Goal: Task Accomplishment & Management: Manage account settings

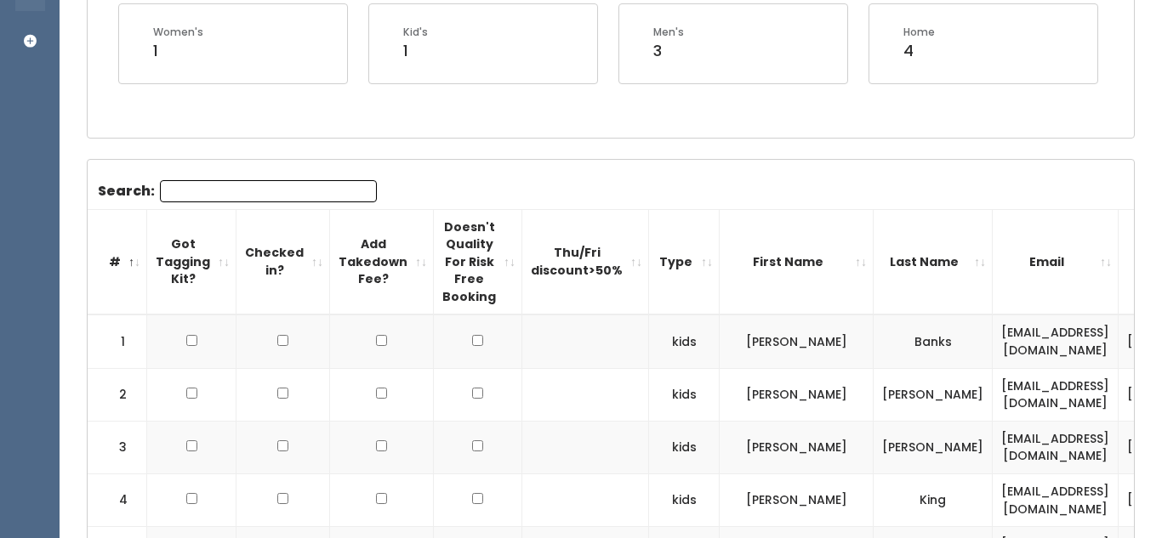
scroll to position [383, 0]
click at [271, 189] on input "Search:" at bounding box center [268, 193] width 217 height 22
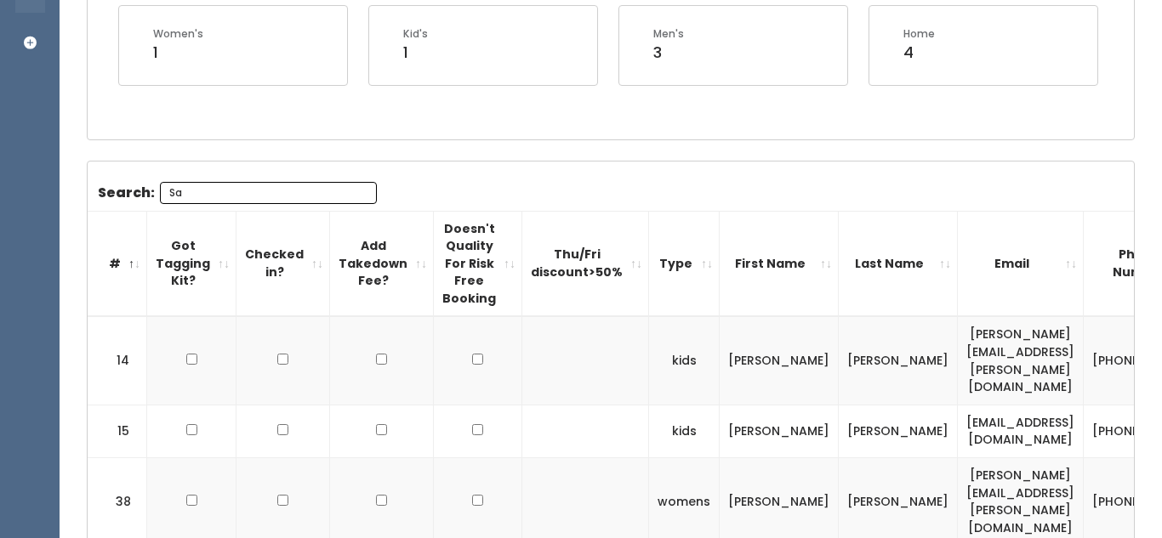
type input "S"
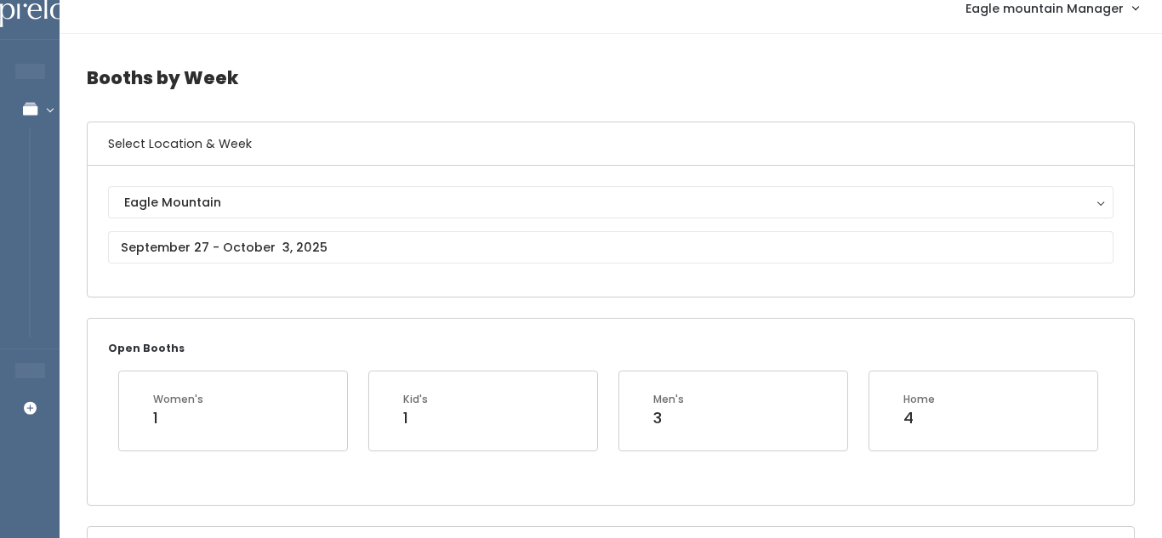
scroll to position [13, 0]
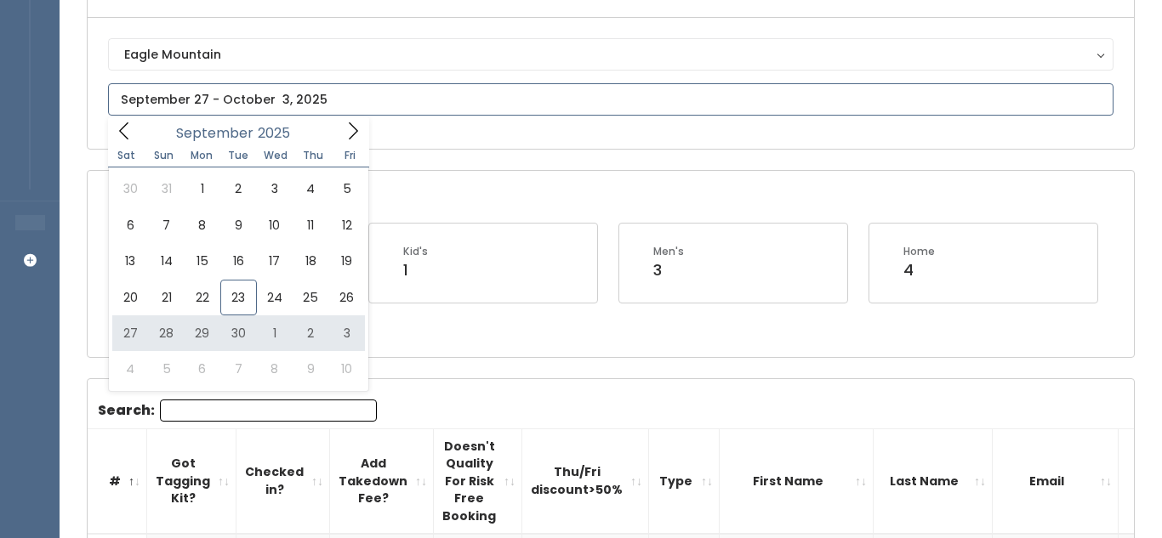
scroll to position [173, 0]
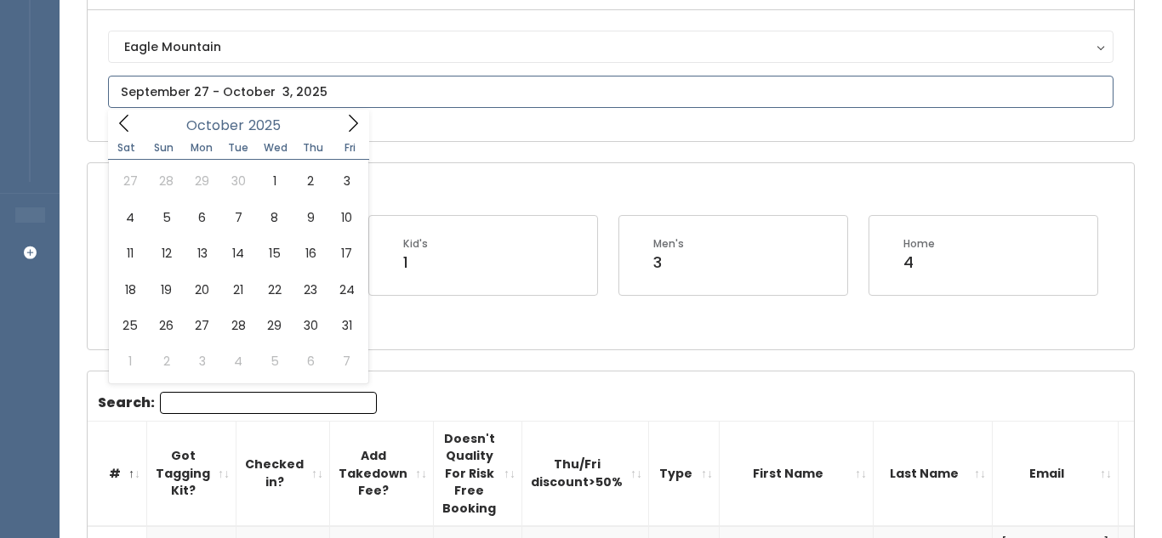
click at [345, 130] on icon at bounding box center [353, 123] width 19 height 19
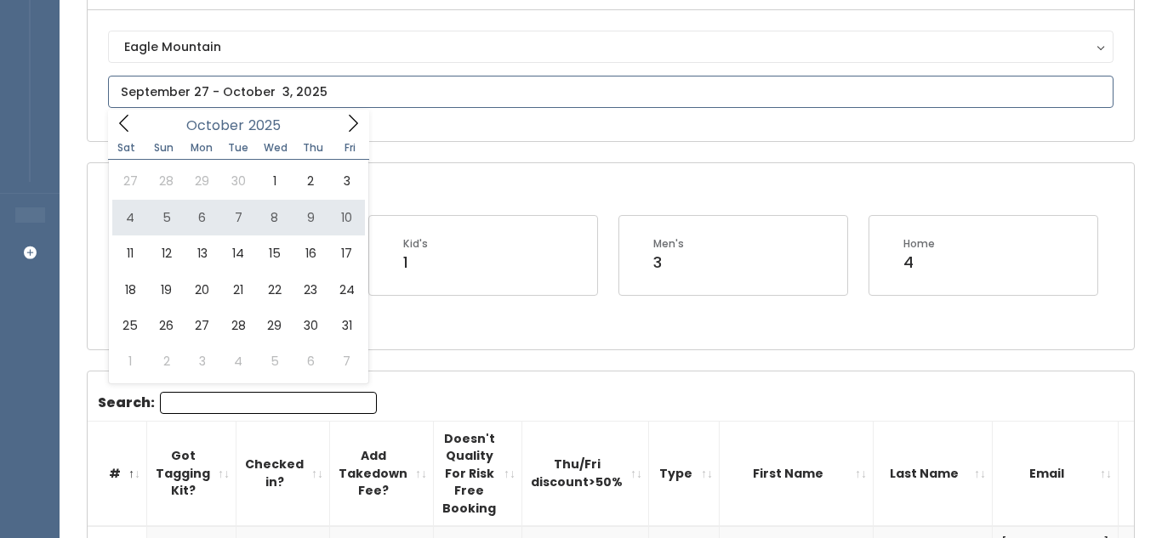
type input "October 4 to October 10"
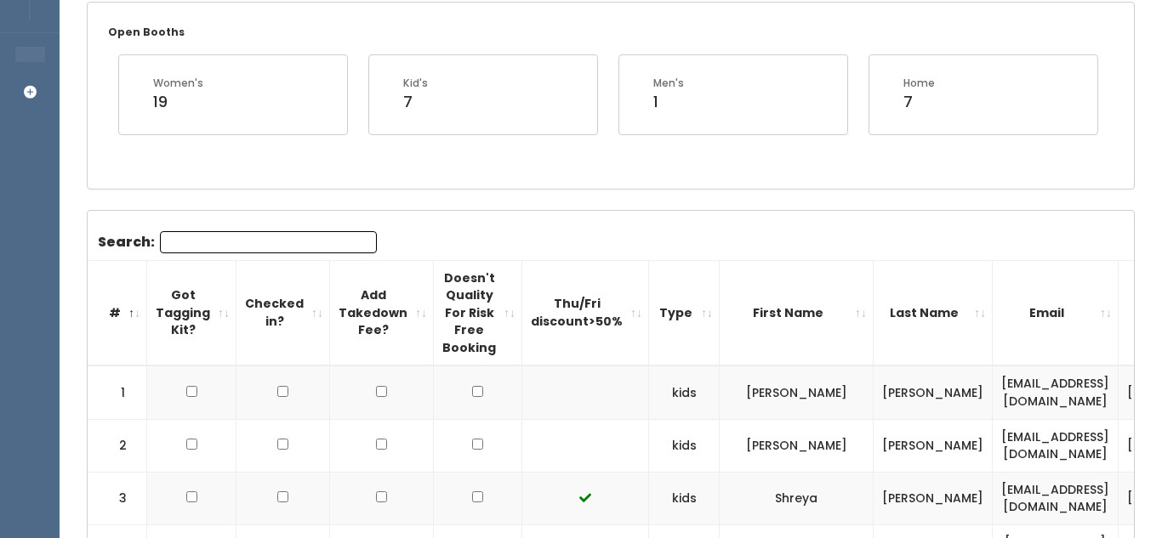
scroll to position [339, 0]
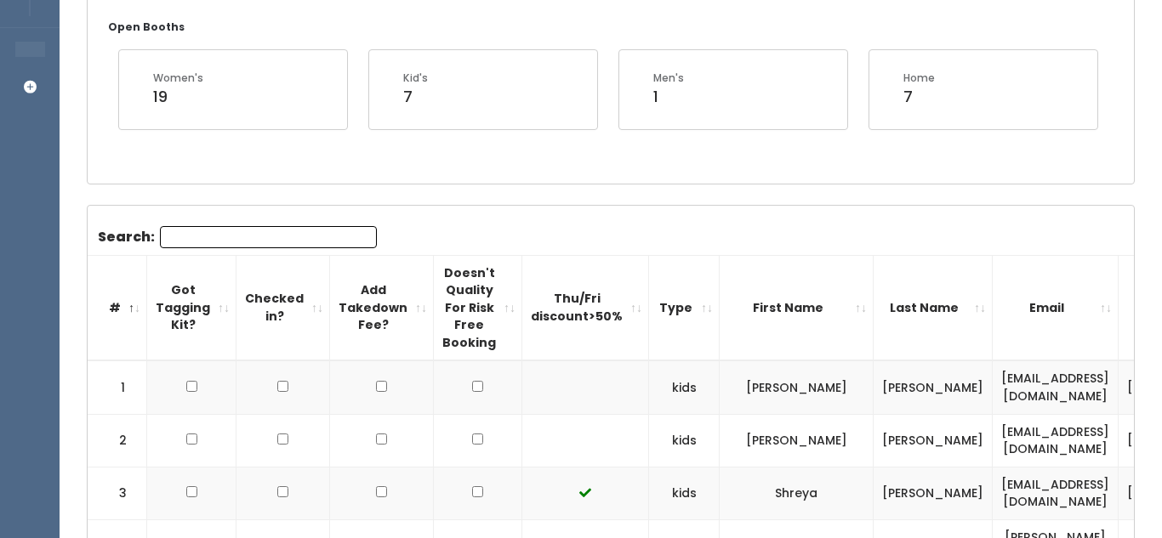
click at [270, 237] on input "Search:" at bounding box center [268, 237] width 217 height 22
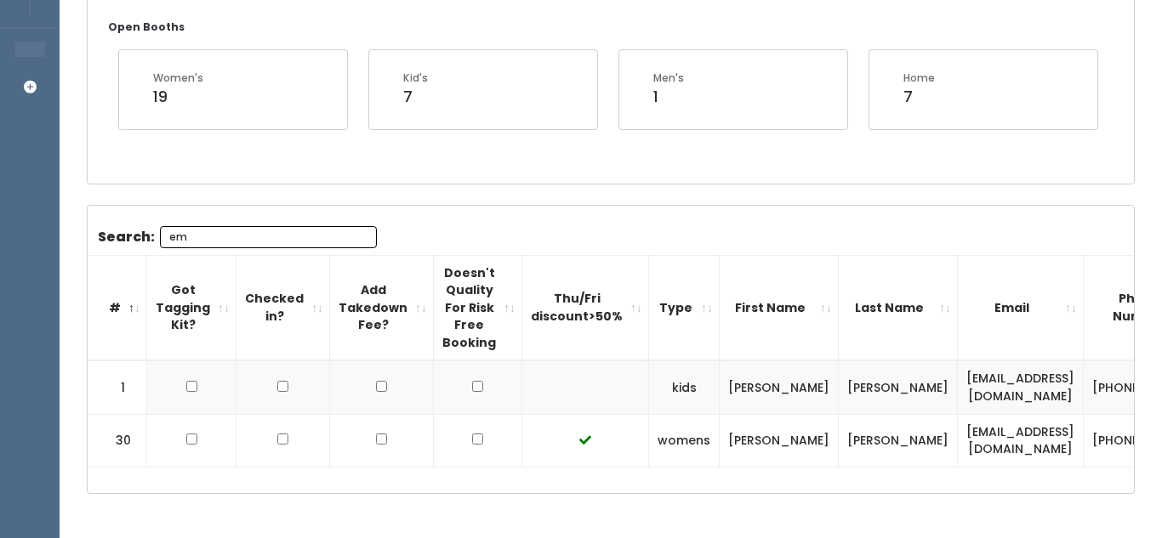
type input "e"
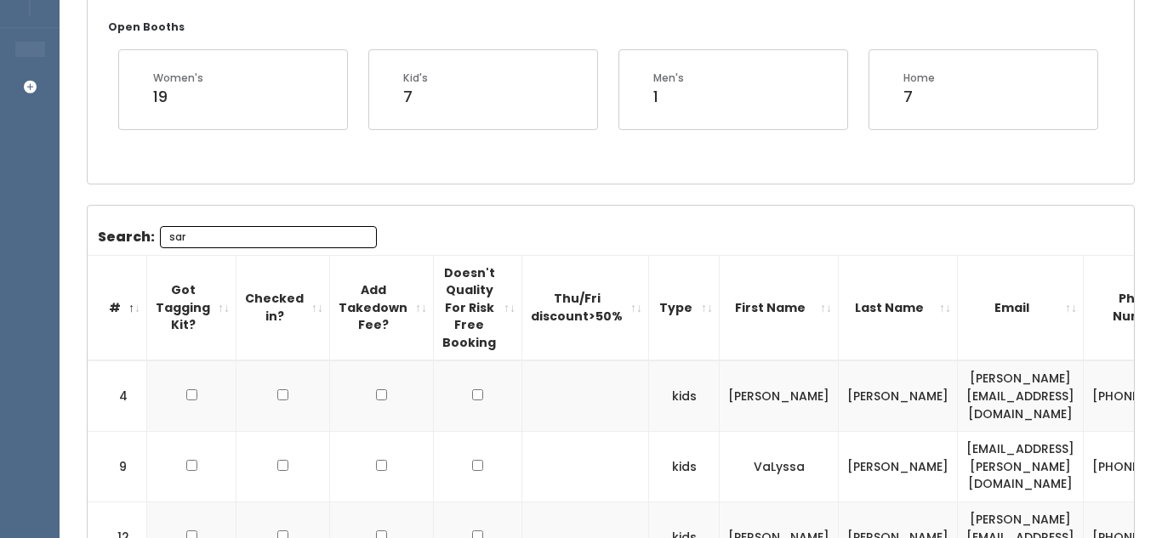
type input "sara"
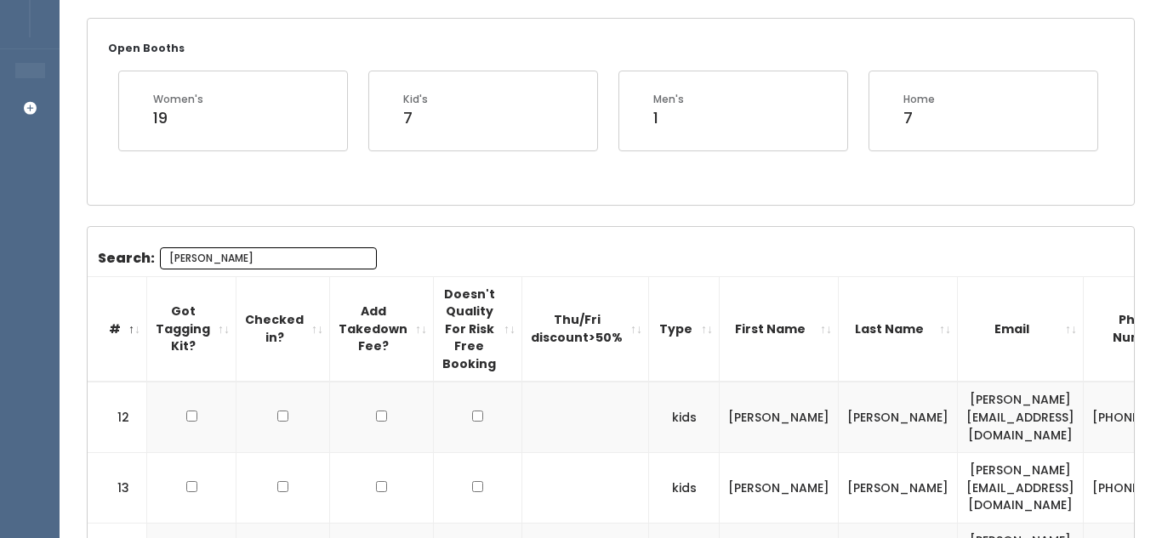
scroll to position [312, 0]
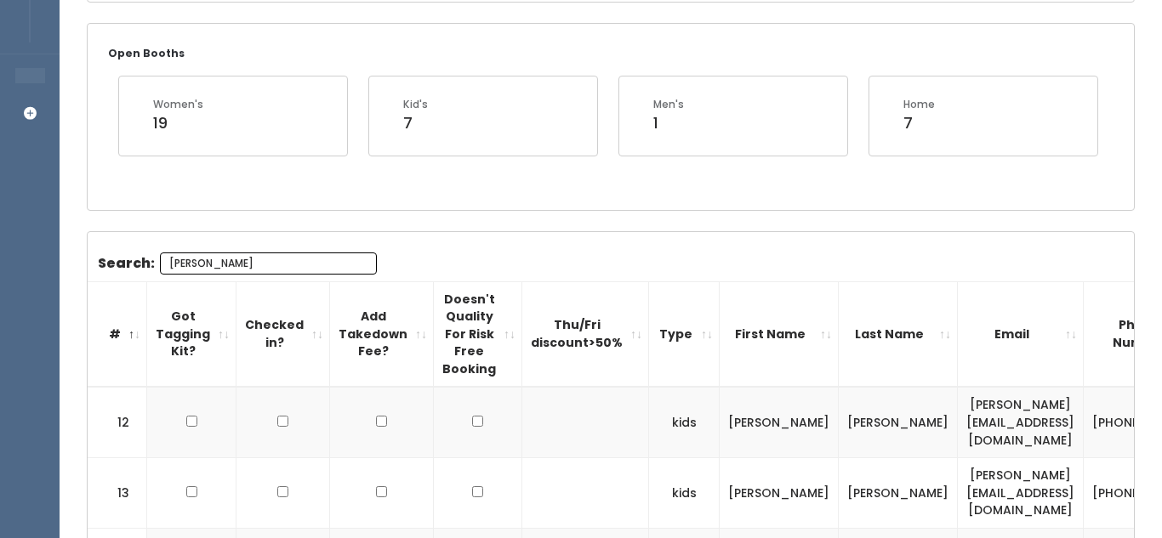
click at [357, 261] on input "sara" at bounding box center [268, 264] width 217 height 22
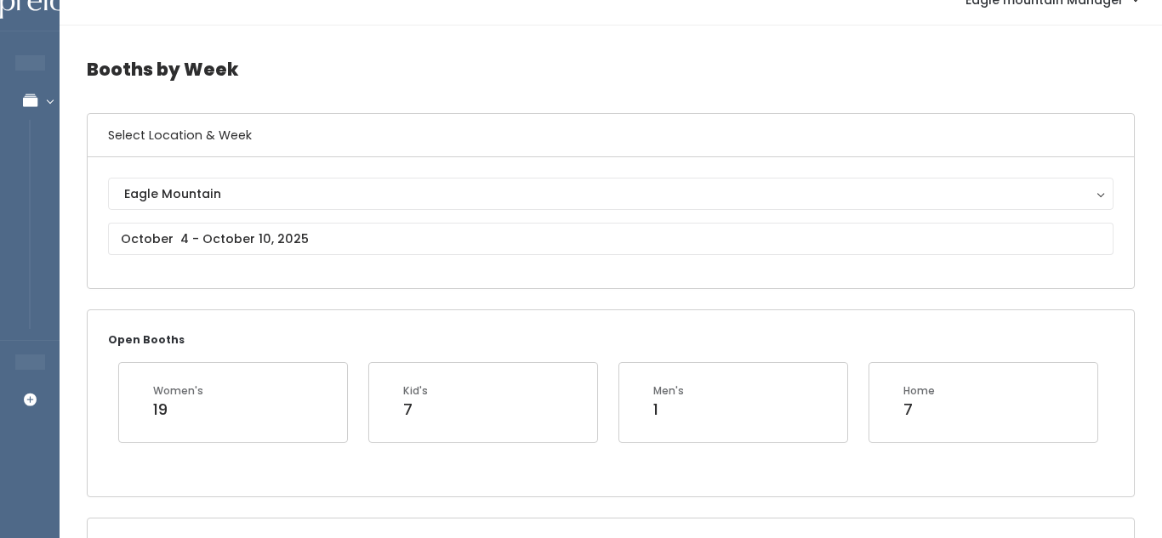
scroll to position [0, 0]
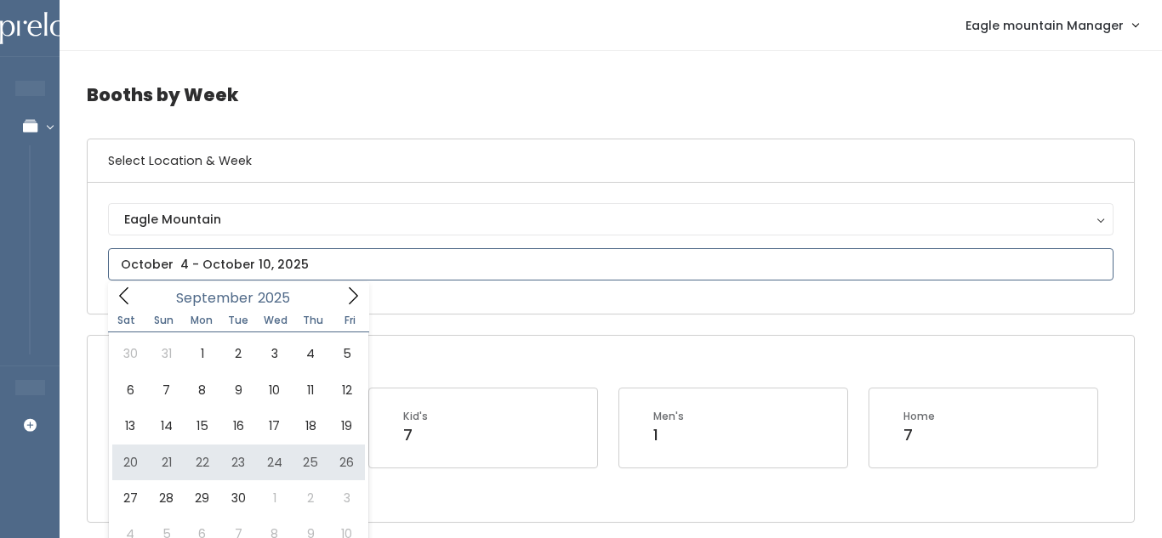
type input "September 20 to September 26"
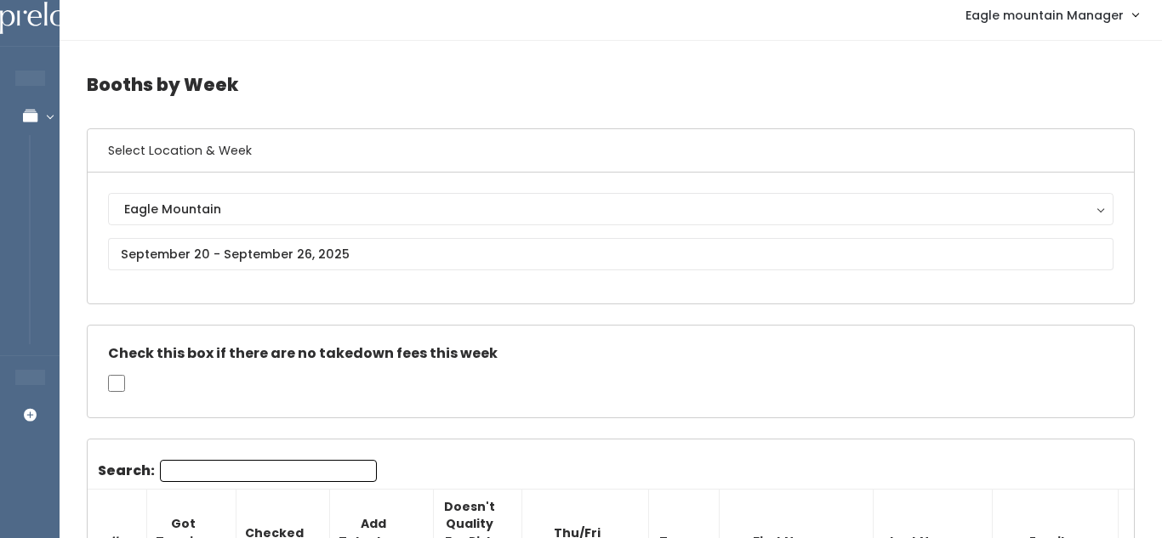
scroll to position [11, 0]
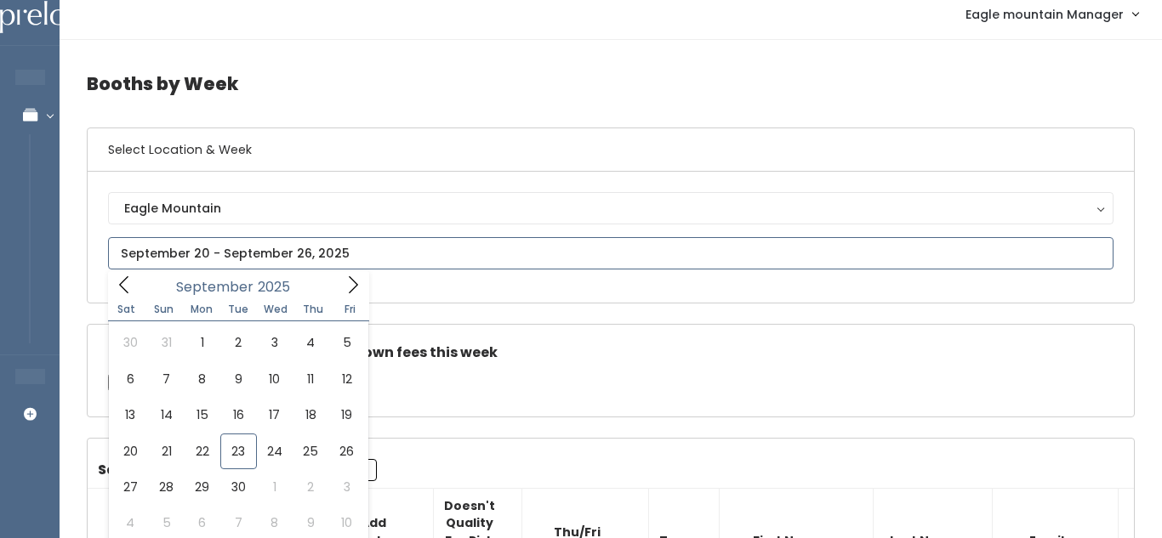
type input "[DATE] to [DATE]"
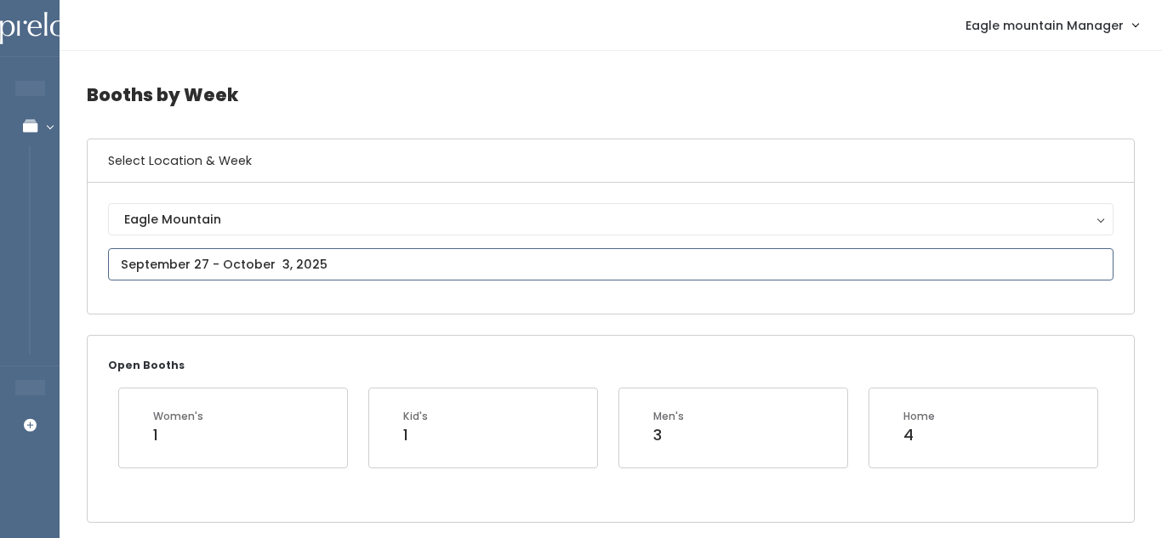
click at [329, 273] on input "text" at bounding box center [610, 264] width 1005 height 32
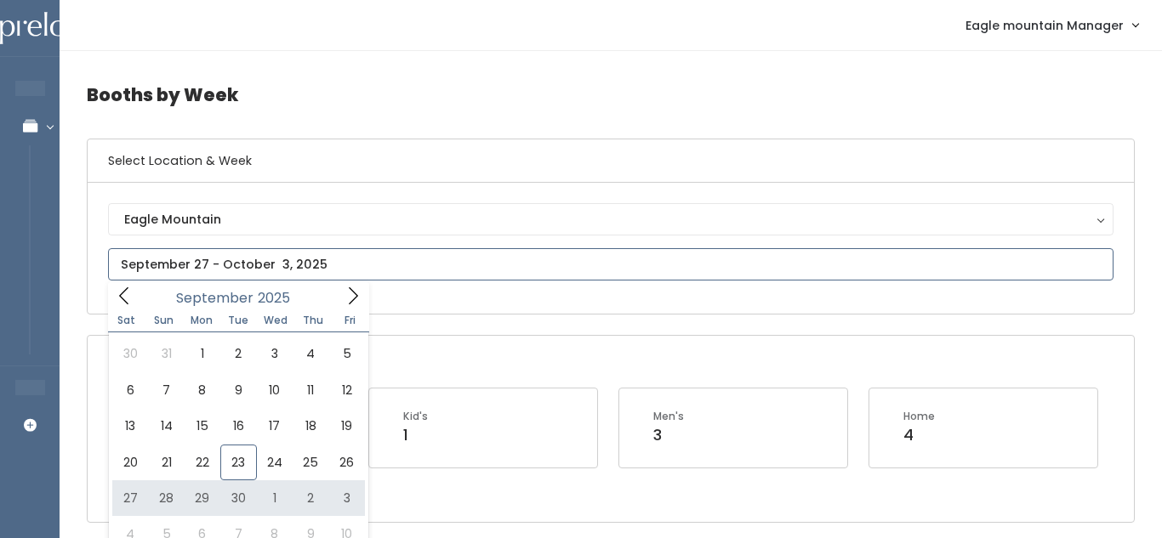
type input "September 27 to October 3"
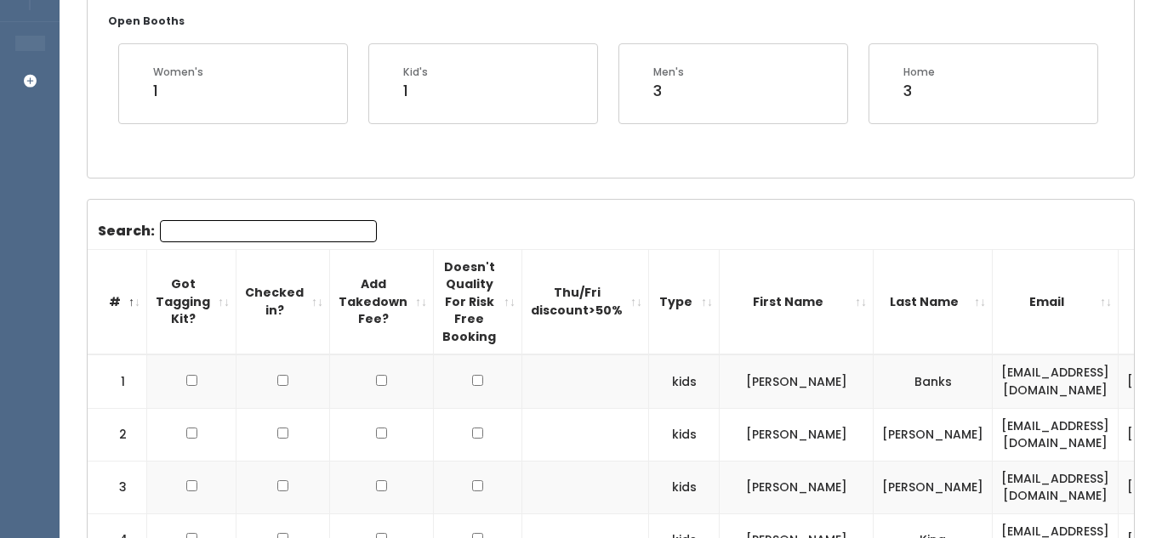
scroll to position [345, 0]
click at [328, 235] on input "Search:" at bounding box center [268, 230] width 217 height 22
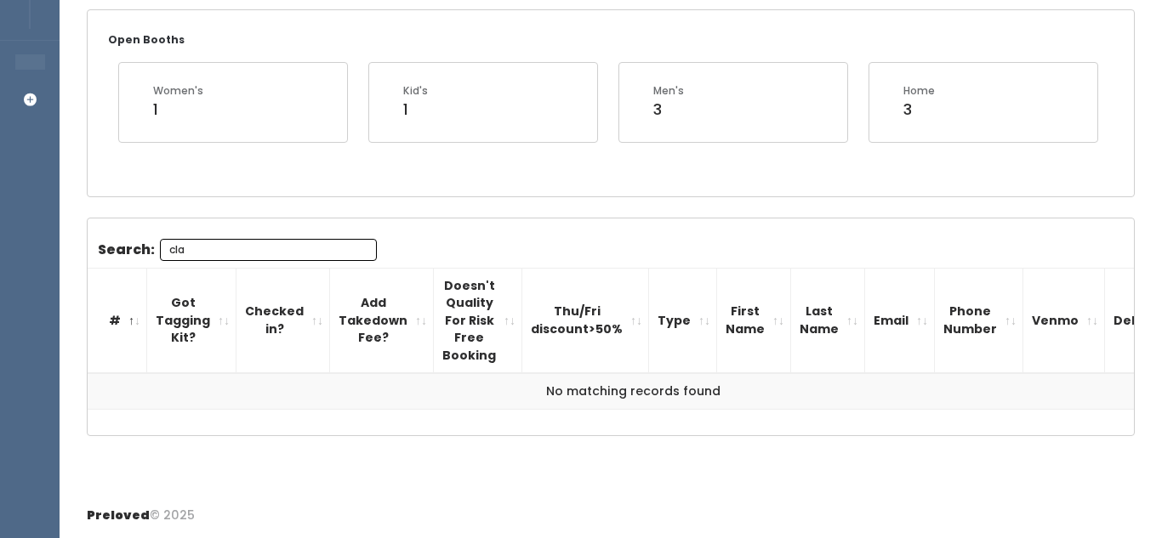
scroll to position [343, 0]
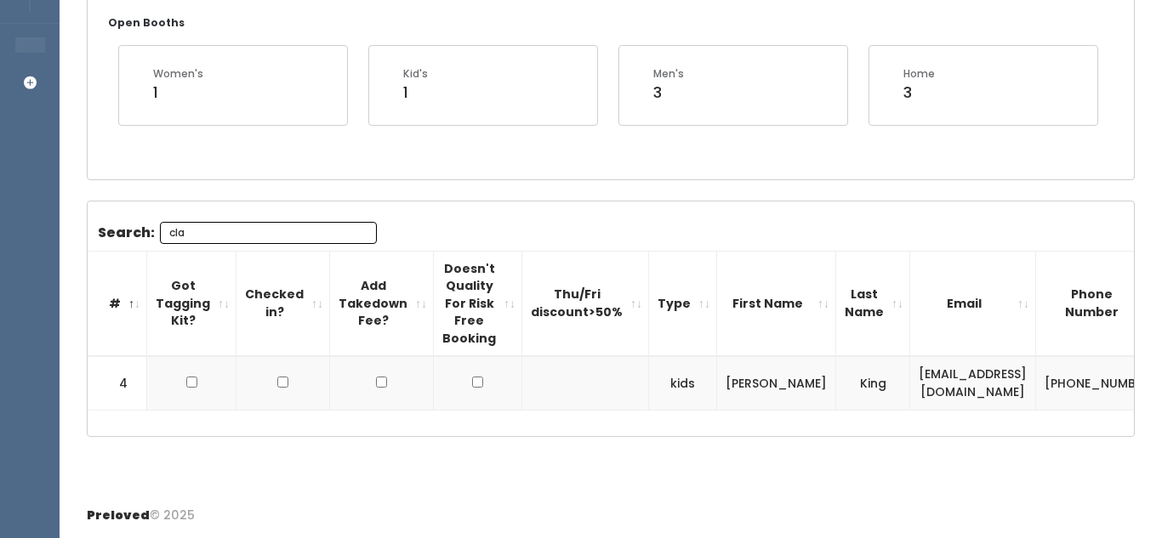
type input "cla"
click at [412, 493] on div "Preloved © 2025" at bounding box center [611, 515] width 1102 height 45
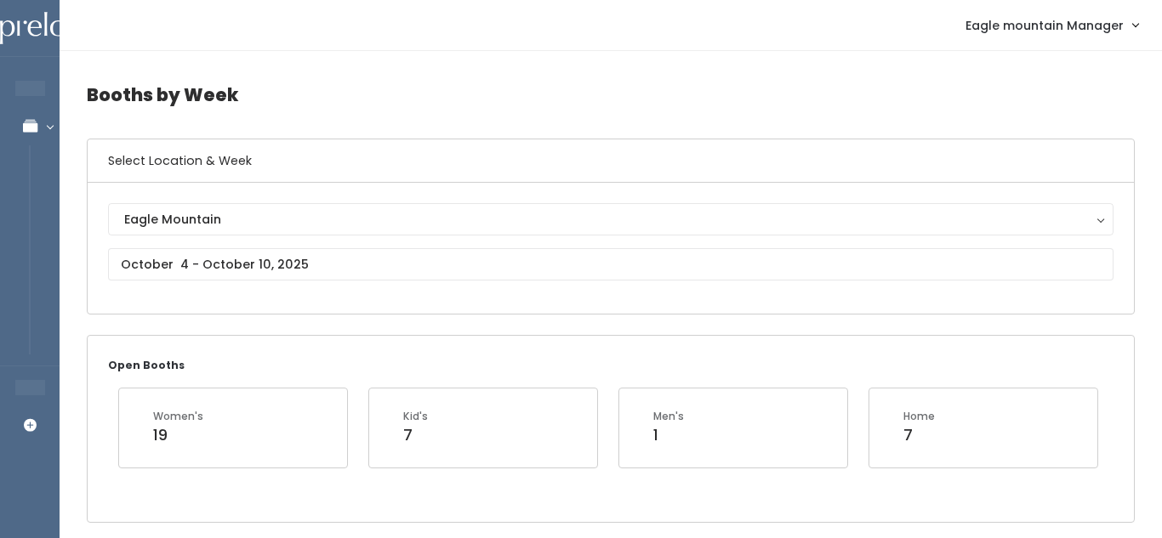
click at [246, 145] on h6 "Select Location & Week" at bounding box center [611, 160] width 1046 height 43
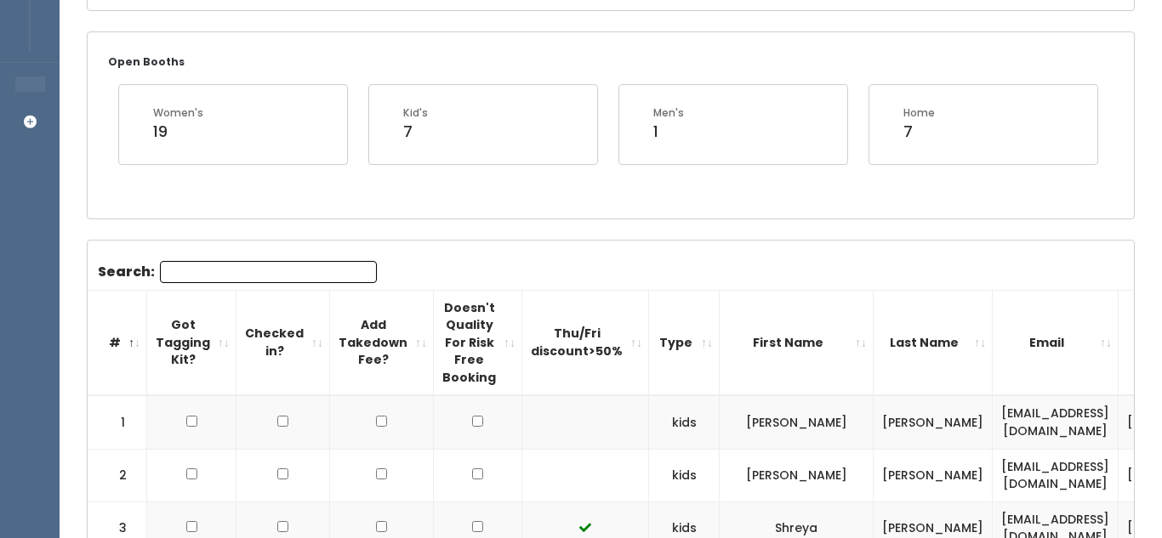
scroll to position [327, 0]
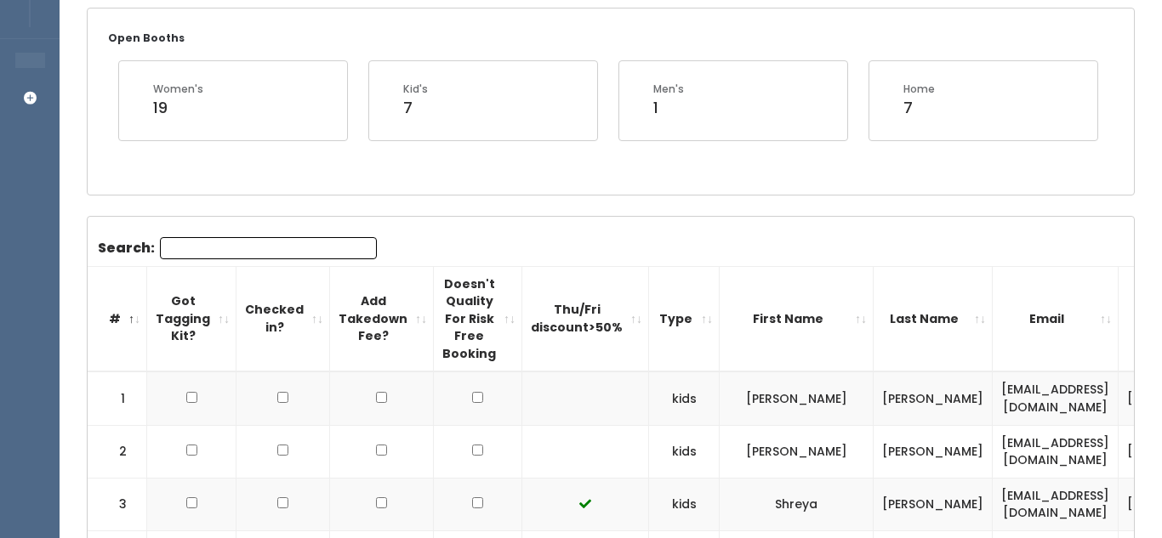
click at [224, 237] on input "Search:" at bounding box center [268, 248] width 217 height 22
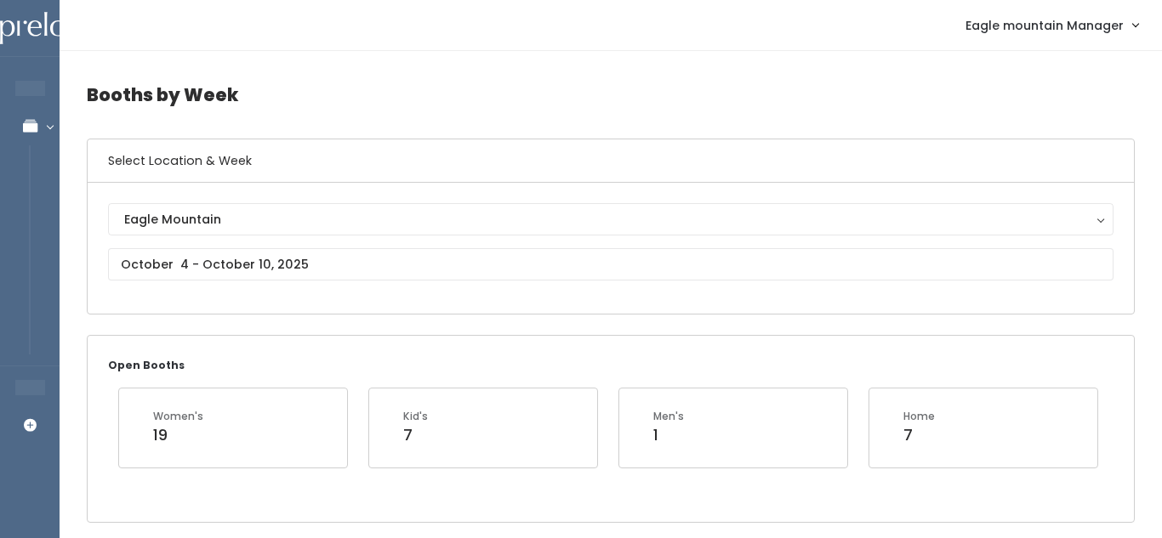
scroll to position [1, 0]
type input "cl"
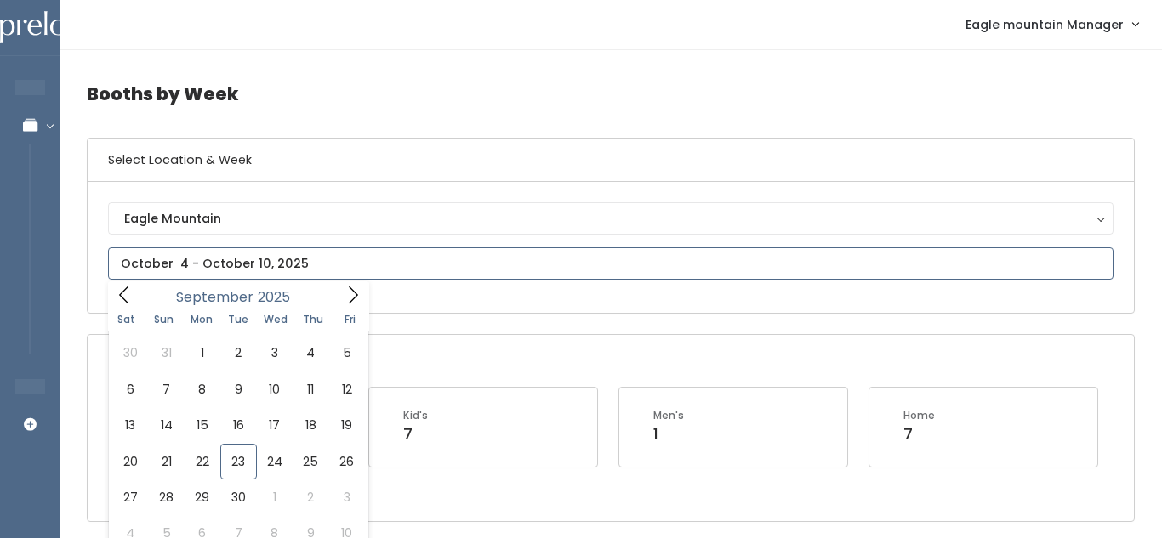
click at [196, 274] on body "EMPLOYEES Manage Bookings Booths by Week All Bookings Bookings with Booths Boot…" at bounding box center [581, 466] width 1162 height 934
type input "September 27 to October 3"
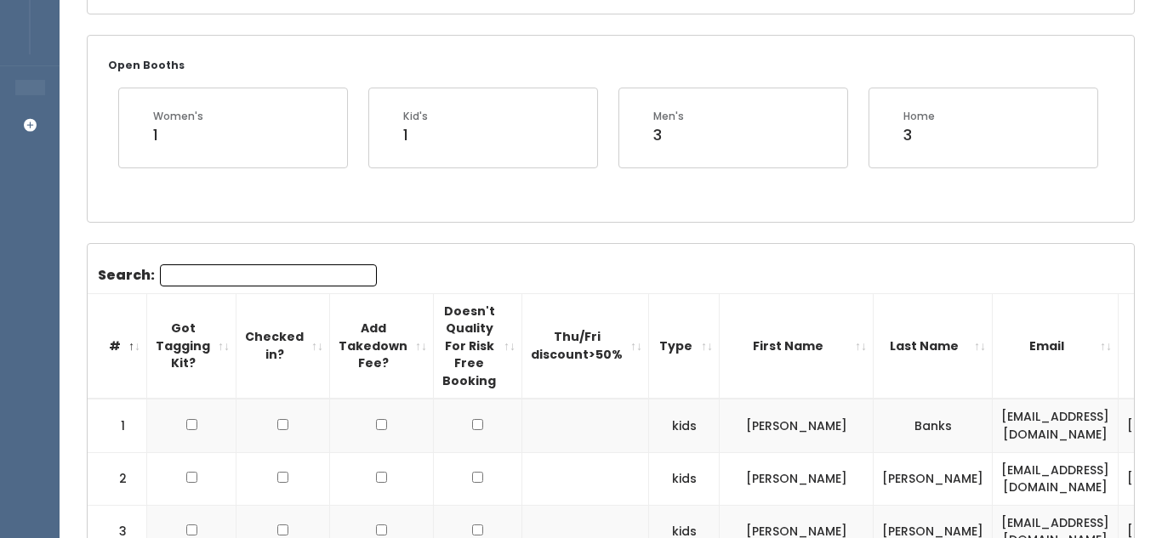
scroll to position [299, 0]
click at [235, 279] on input "Search:" at bounding box center [268, 277] width 217 height 22
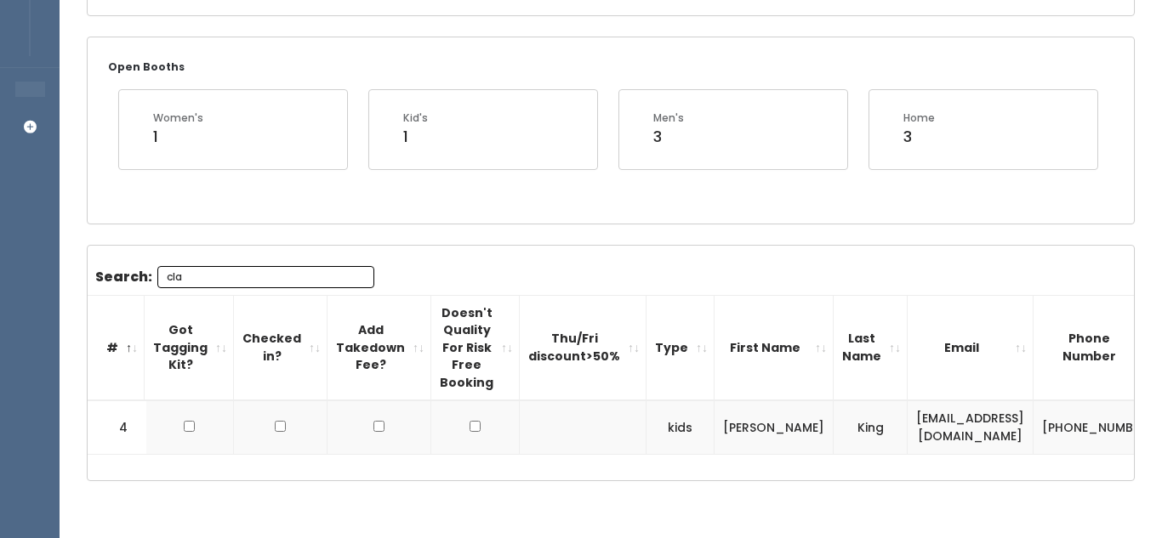
scroll to position [0, 11]
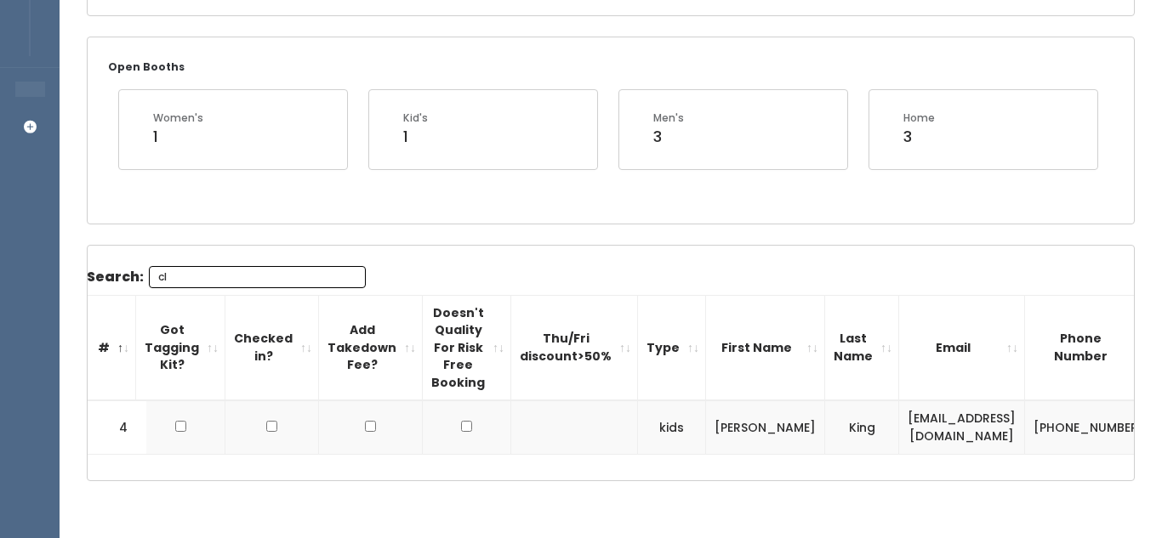
type input "c"
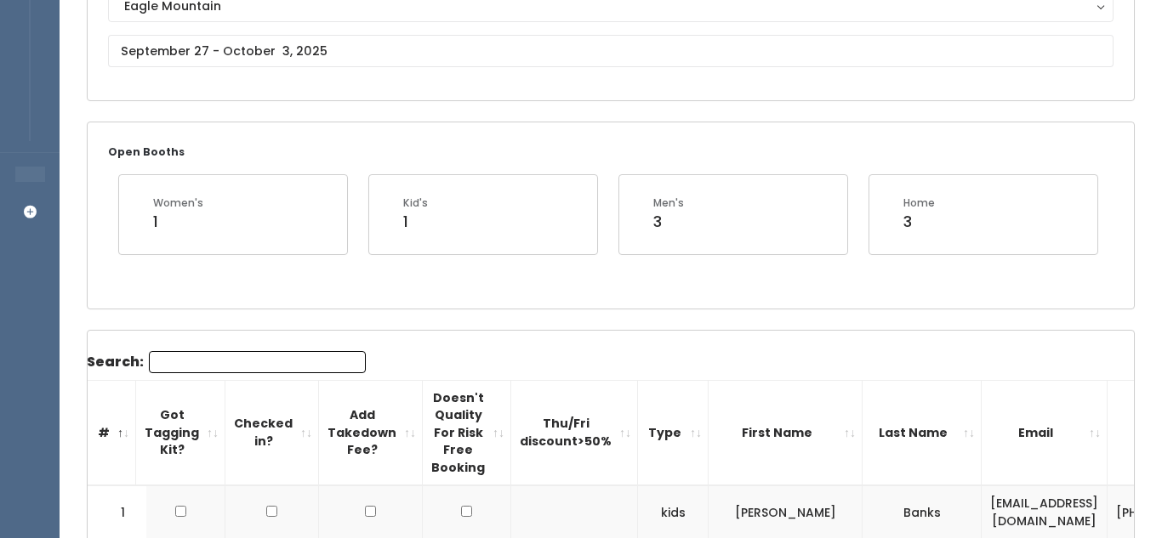
scroll to position [0, 0]
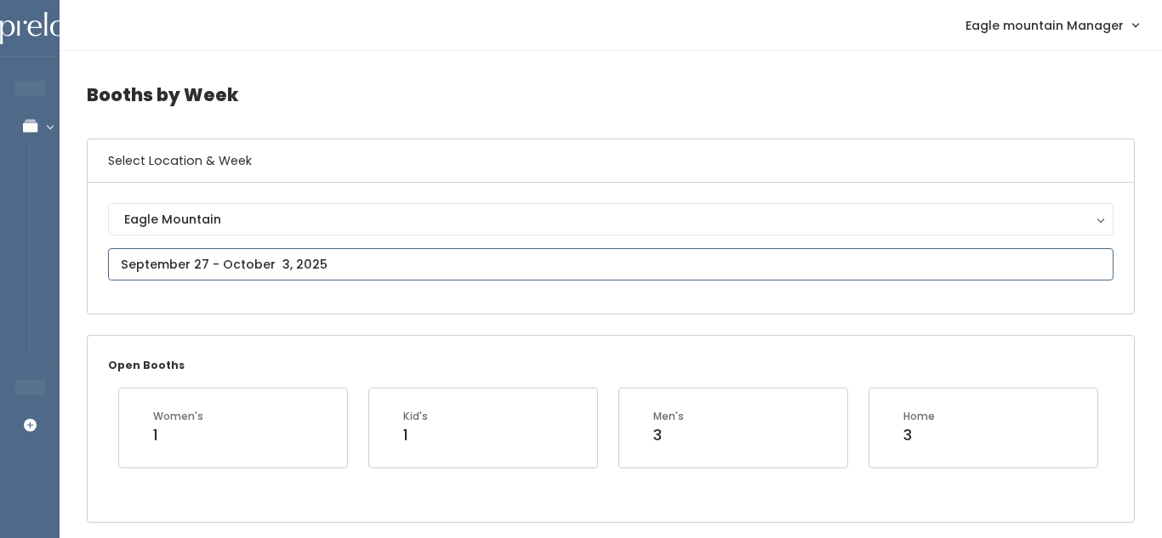
click at [368, 254] on input "text" at bounding box center [610, 264] width 1005 height 32
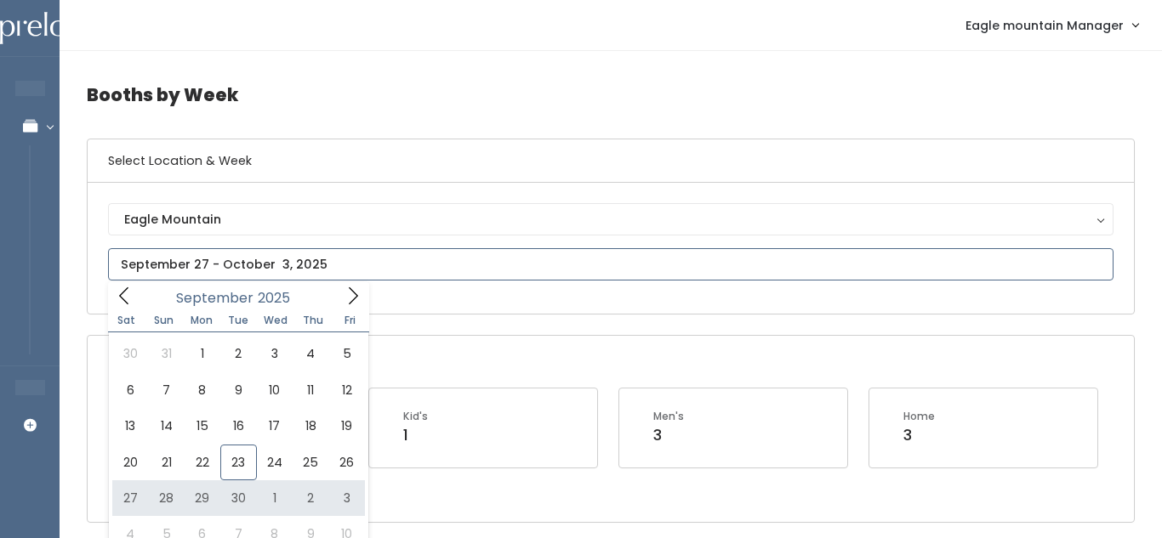
type input "[DATE] to [DATE]"
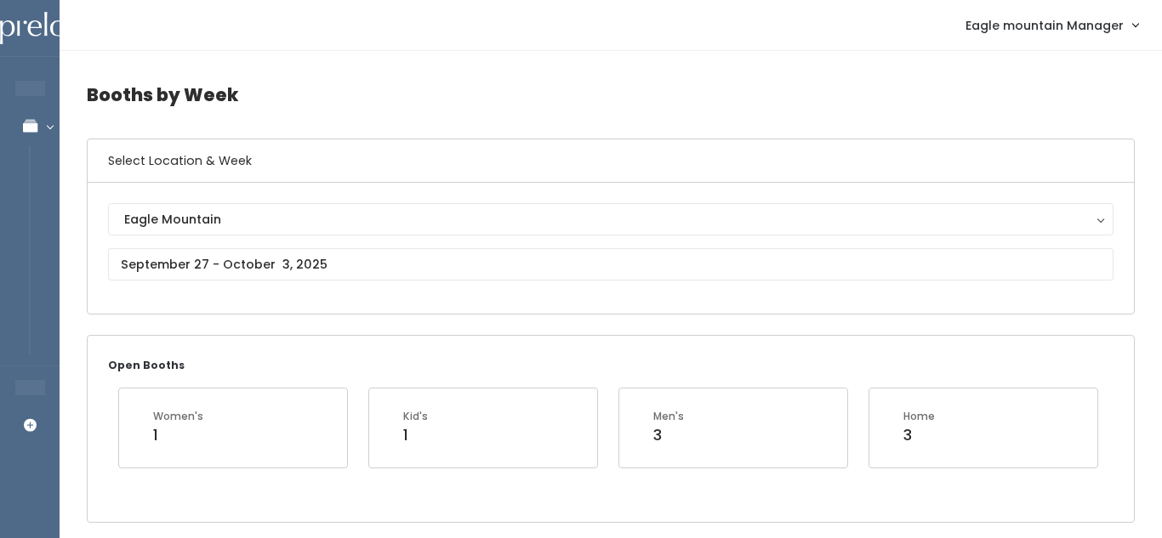
click at [330, 310] on div "Eagle Mountain Eagle Mountain" at bounding box center [611, 248] width 1046 height 131
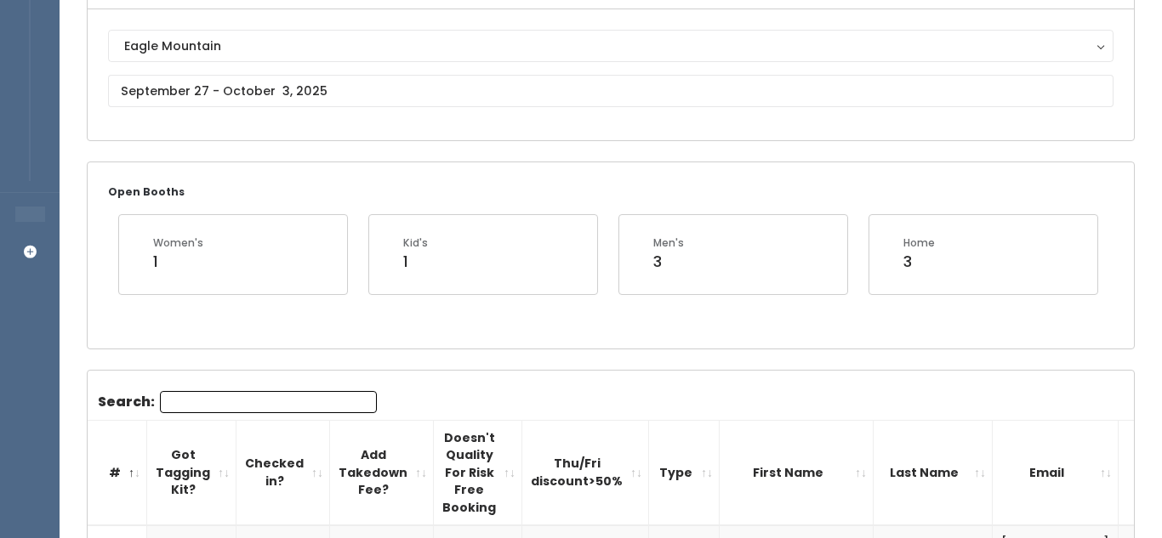
scroll to position [174, 0]
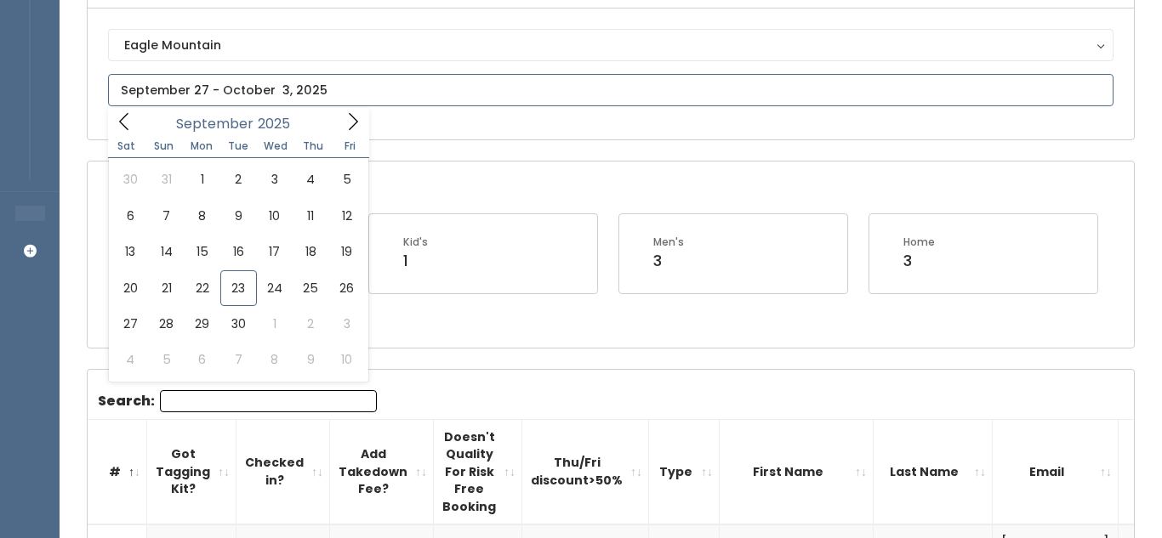
click at [208, 88] on input "text" at bounding box center [610, 90] width 1005 height 32
type input "October 4 to October 10"
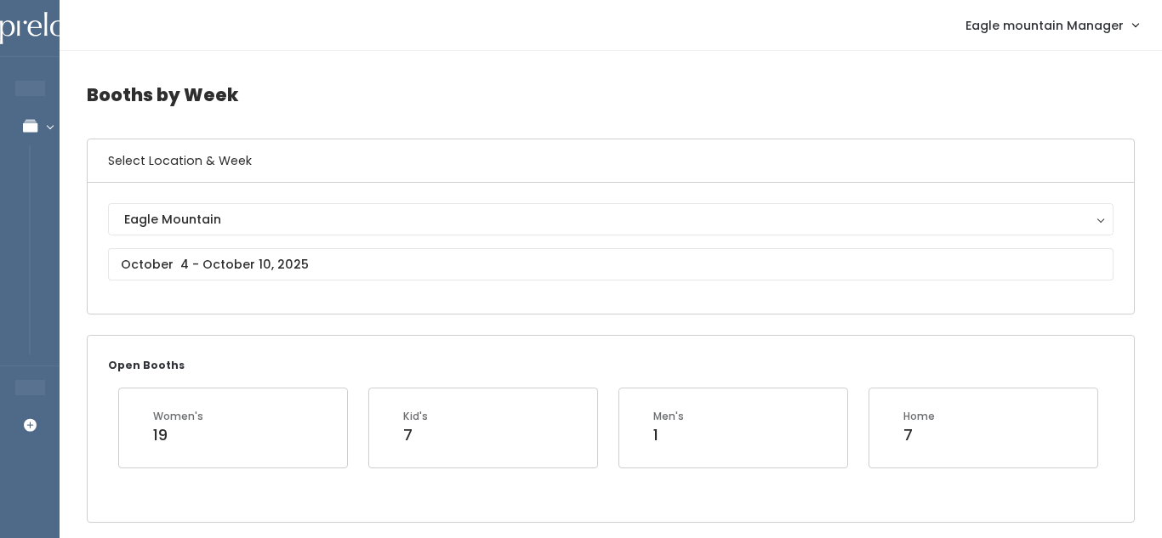
scroll to position [9, 0]
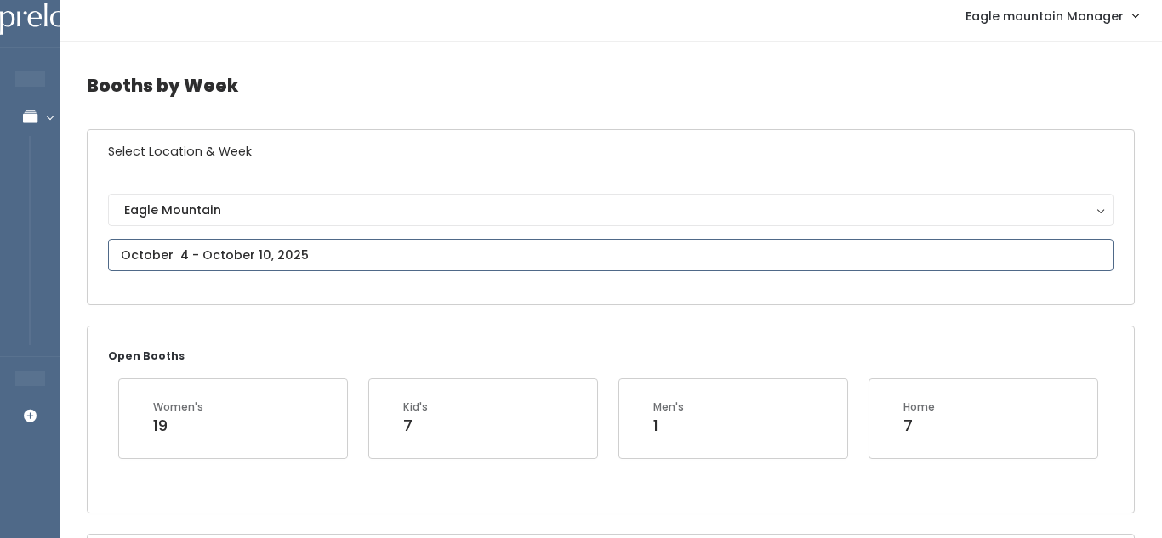
click at [308, 248] on input "text" at bounding box center [610, 255] width 1005 height 32
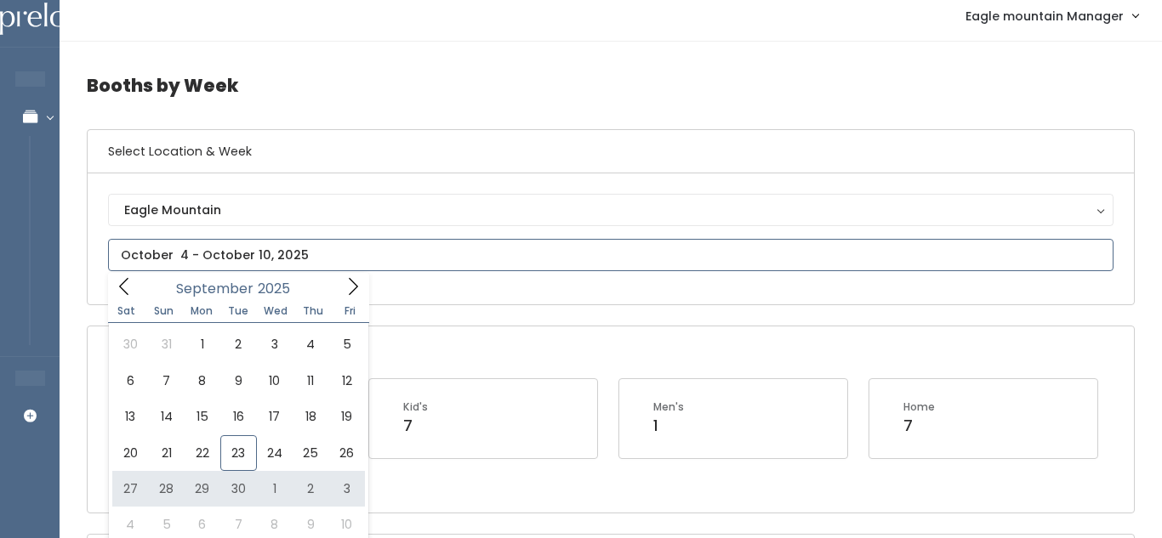
type input "[DATE] to [DATE]"
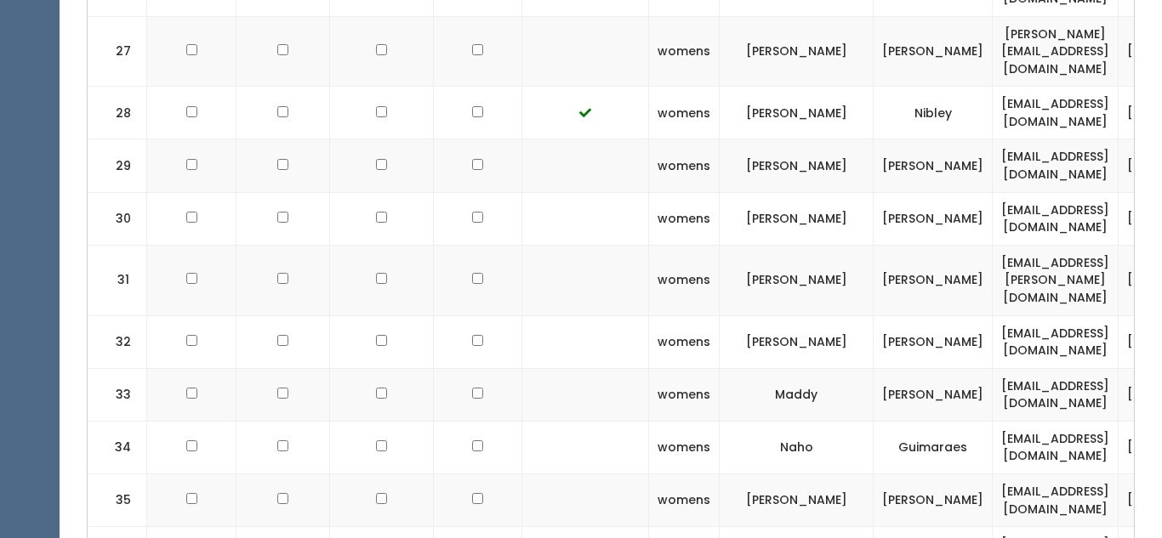
scroll to position [2205, 0]
